Goal: Browse casually: Explore the website without a specific task or goal

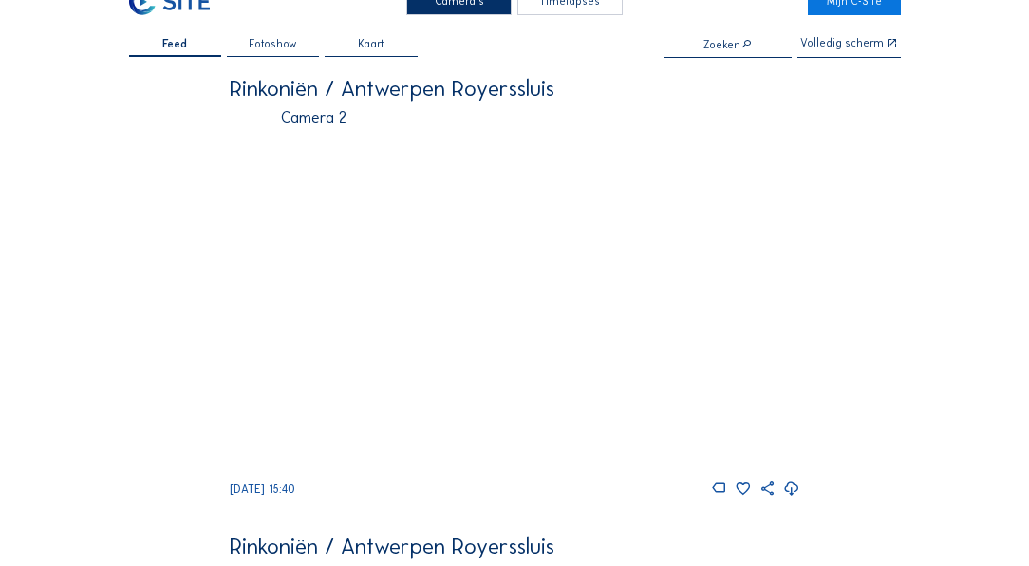
scroll to position [54, 0]
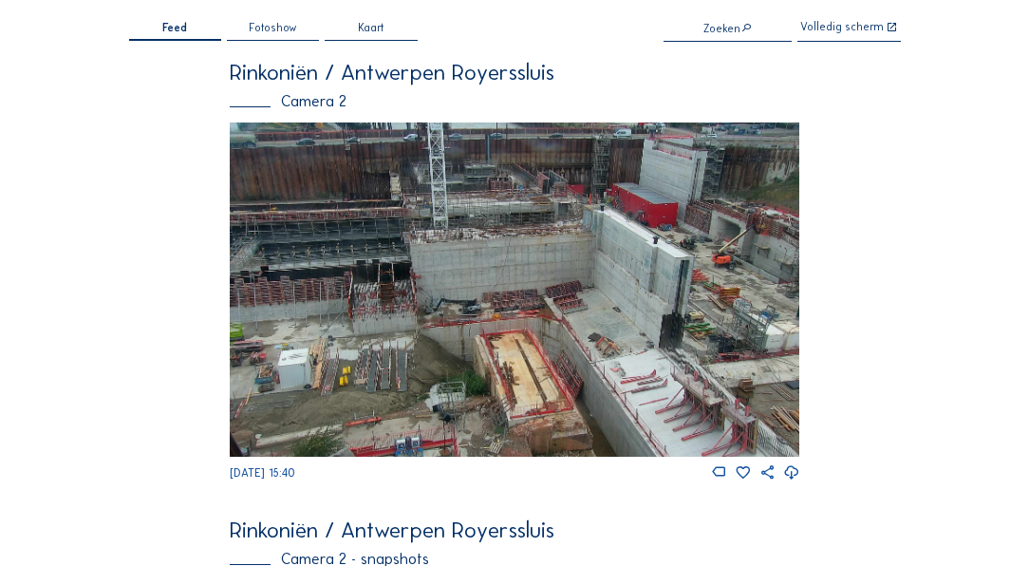
click at [747, 243] on img at bounding box center [514, 290] width 569 height 334
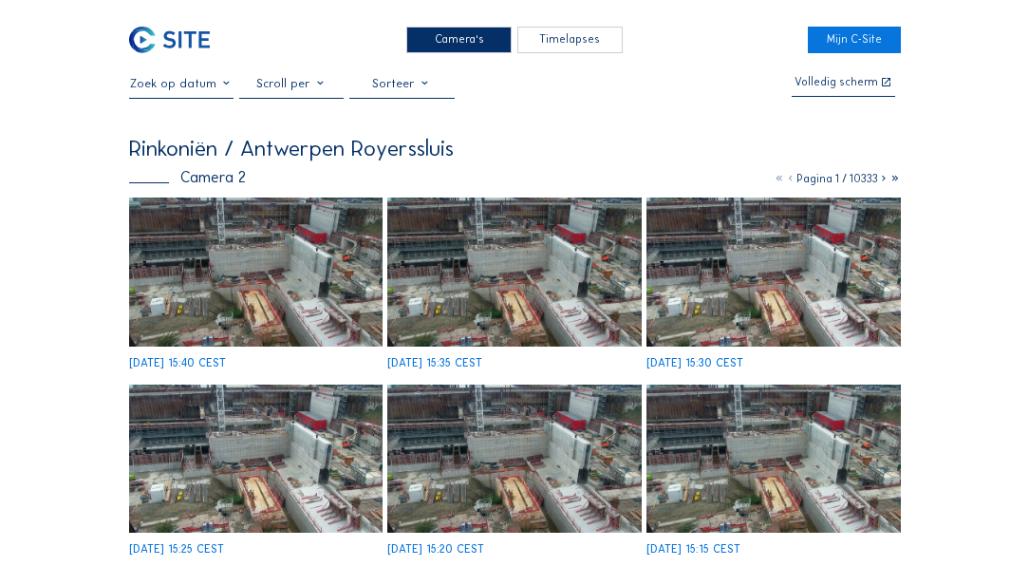
click at [314, 262] on img at bounding box center [256, 272] width 254 height 149
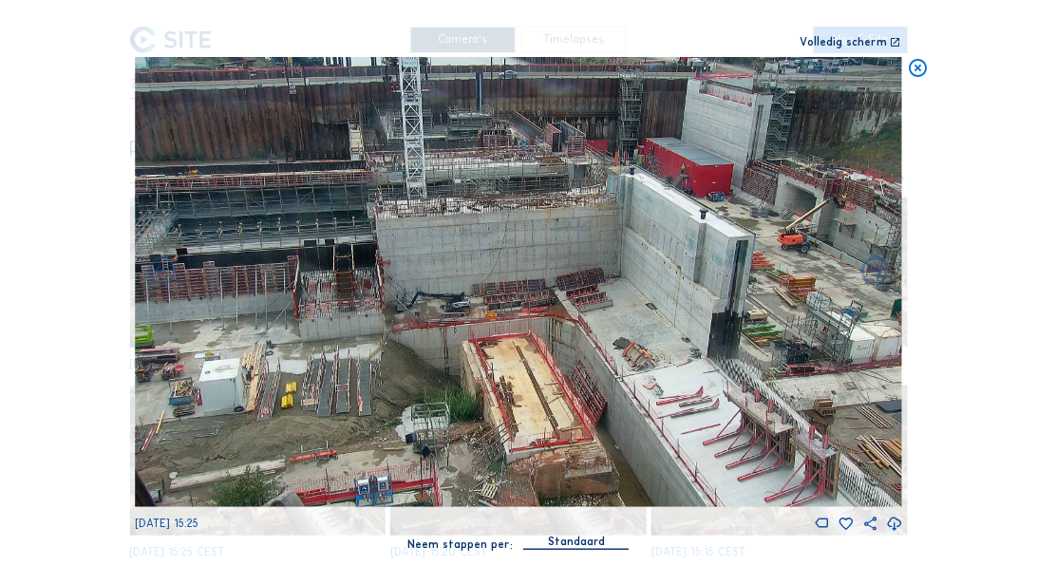
click at [916, 68] on icon at bounding box center [918, 68] width 22 height 23
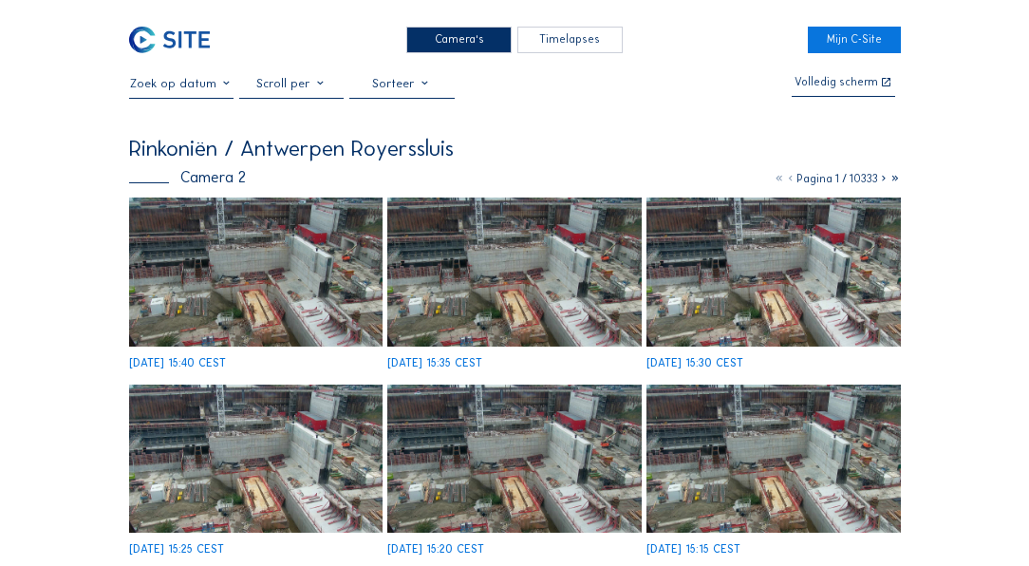
click at [445, 31] on div "Camera's" at bounding box center [458, 41] width 105 height 28
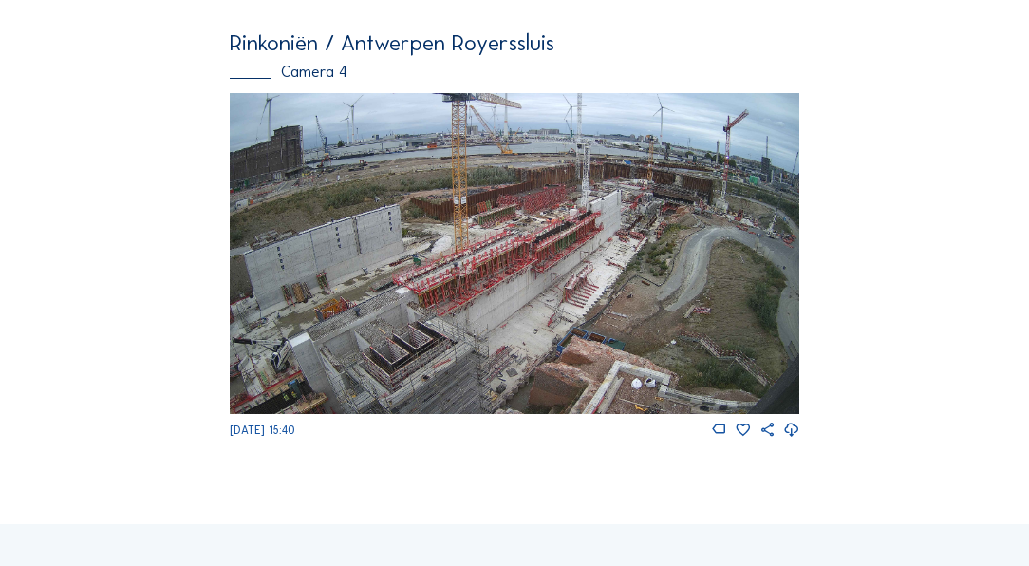
scroll to position [1914, 0]
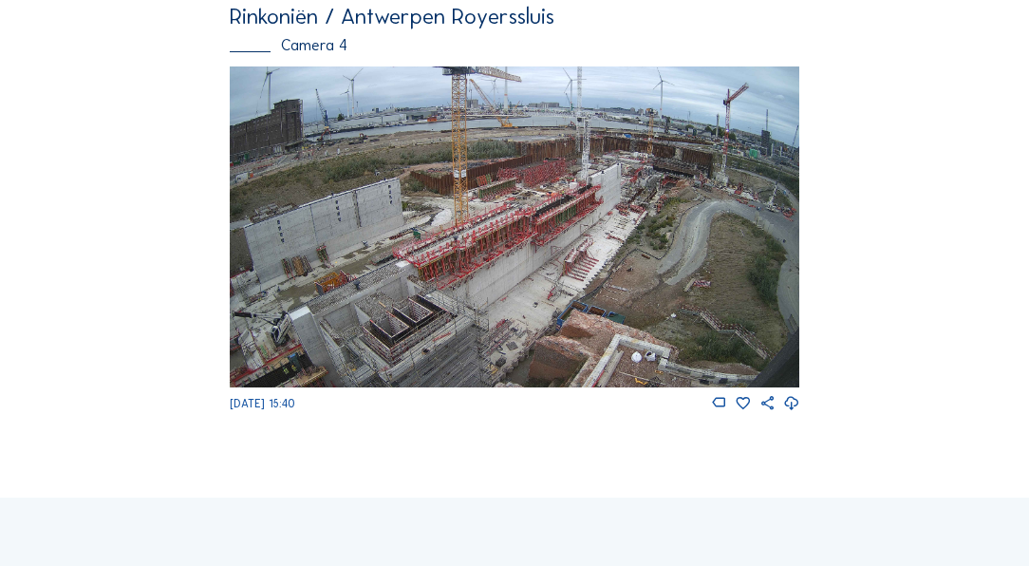
click at [521, 274] on img at bounding box center [514, 226] width 569 height 320
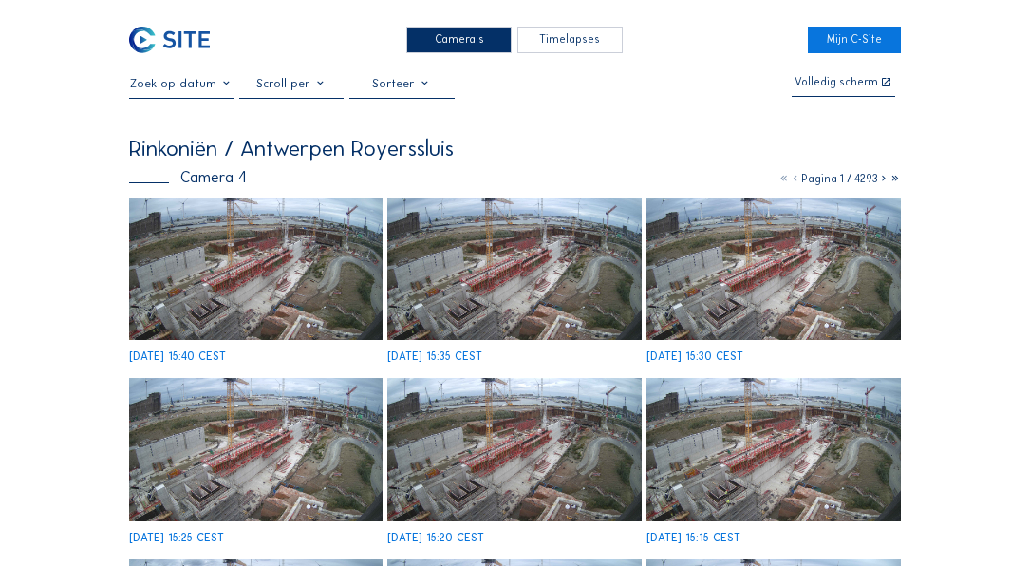
click at [267, 257] on img at bounding box center [256, 269] width 254 height 142
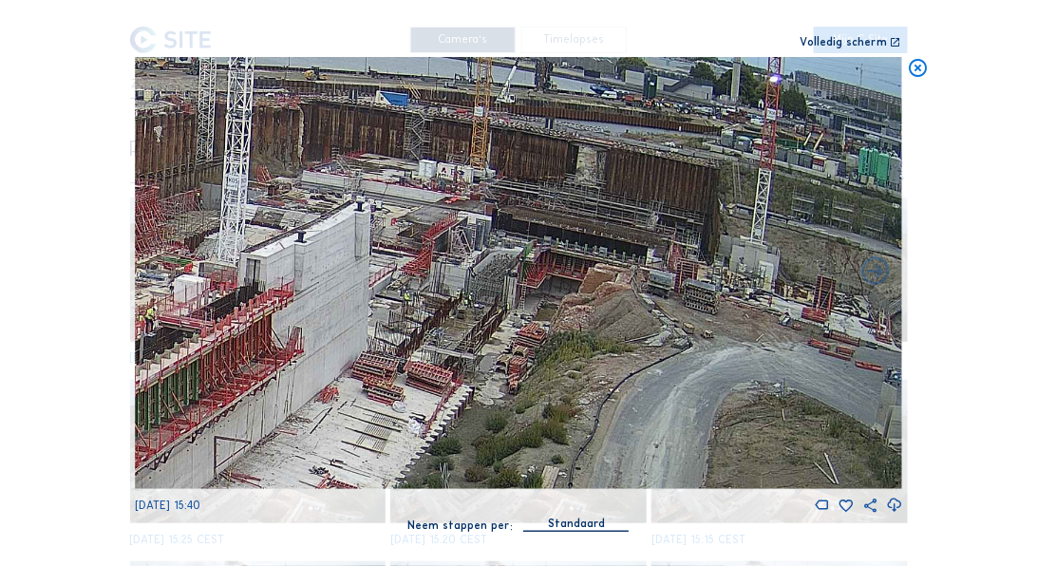
drag, startPoint x: 774, startPoint y: 200, endPoint x: 544, endPoint y: 254, distance: 235.9
click at [564, 250] on img at bounding box center [518, 273] width 767 height 432
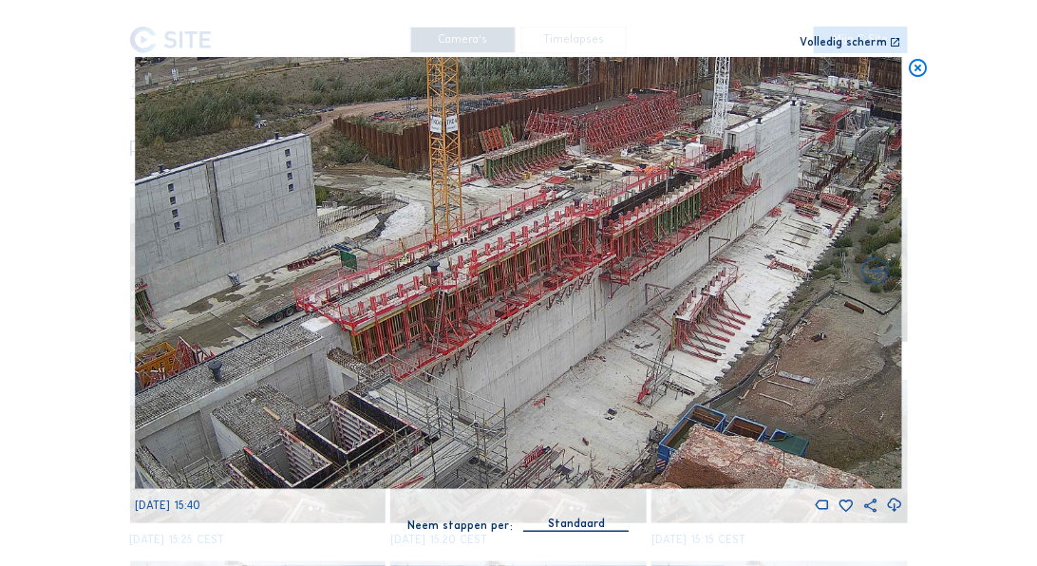
drag, startPoint x: 351, startPoint y: 322, endPoint x: 598, endPoint y: 184, distance: 282.7
click at [598, 184] on img at bounding box center [518, 273] width 767 height 432
